Goal: Find contact information: Find contact information

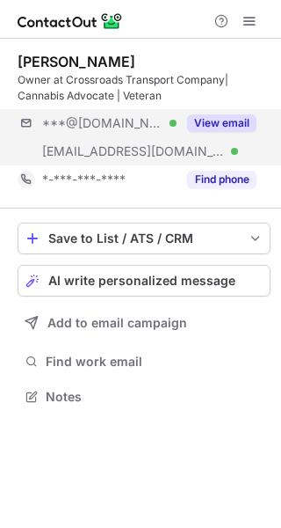
scroll to position [383, 281]
click at [218, 121] on button "View email" at bounding box center [221, 123] width 69 height 18
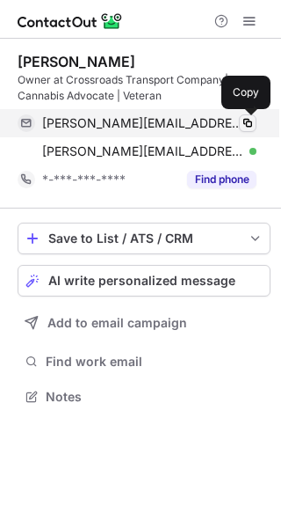
click at [244, 120] on span at bounding box center [248, 123] width 14 height 14
